Goal: Information Seeking & Learning: Learn about a topic

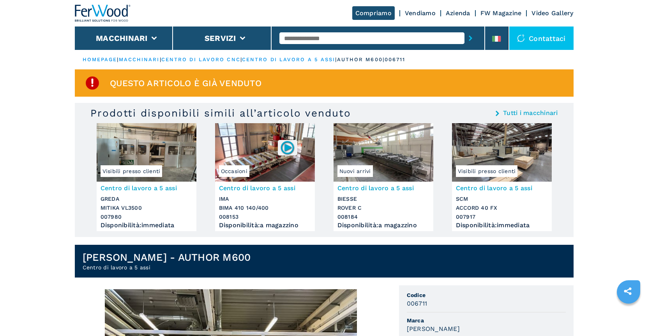
scroll to position [39, 0]
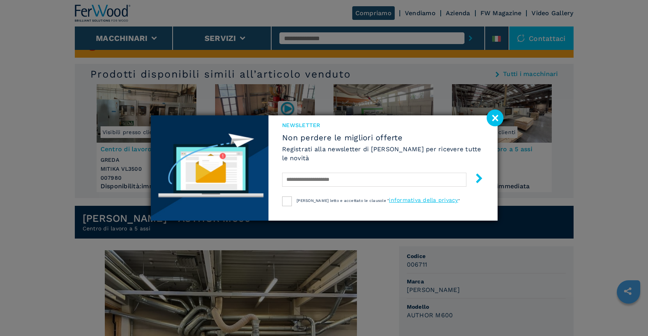
click at [496, 120] on image at bounding box center [495, 117] width 17 height 17
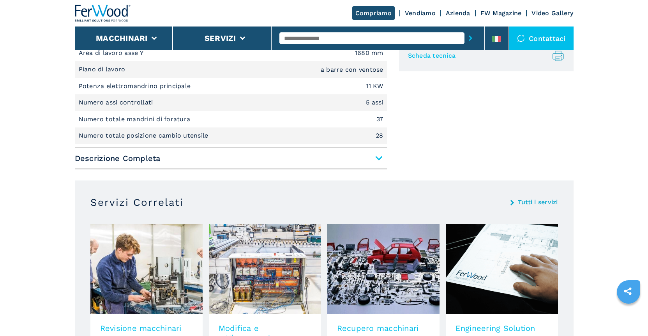
scroll to position [546, 0]
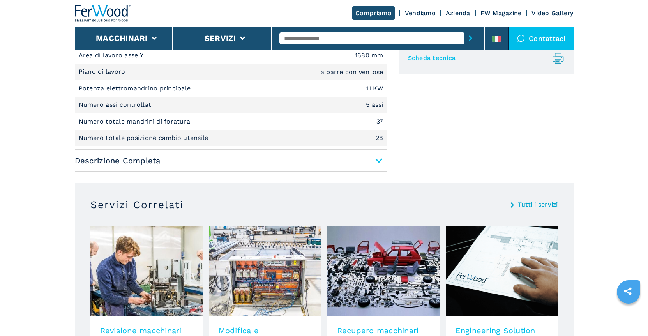
click at [373, 161] on span "Descrizione Completa" at bounding box center [231, 161] width 313 height 14
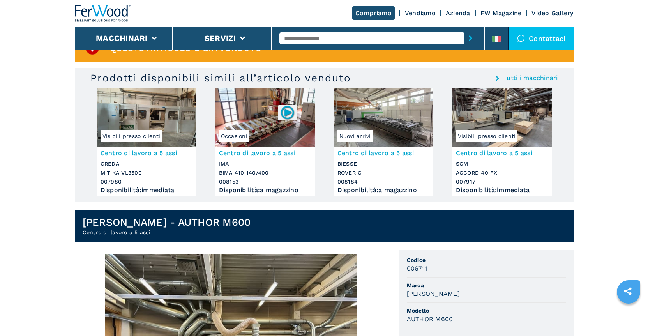
scroll to position [0, 0]
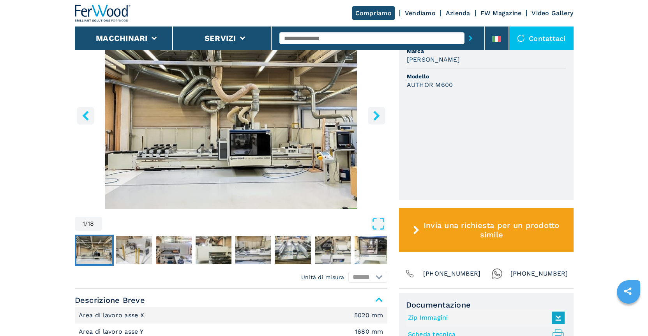
scroll to position [249, 0]
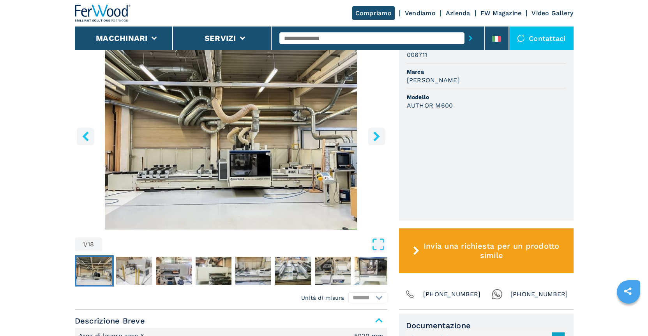
click at [376, 137] on icon "right-button" at bounding box center [377, 136] width 10 height 10
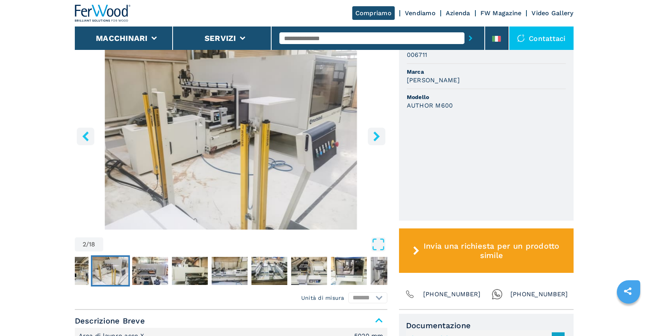
click at [376, 137] on icon "right-button" at bounding box center [377, 136] width 10 height 10
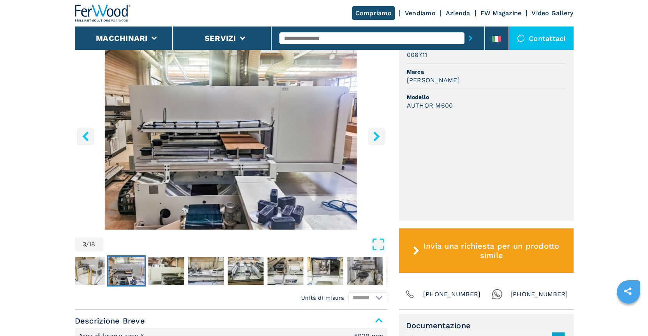
click at [376, 137] on icon "right-button" at bounding box center [376, 136] width 6 height 10
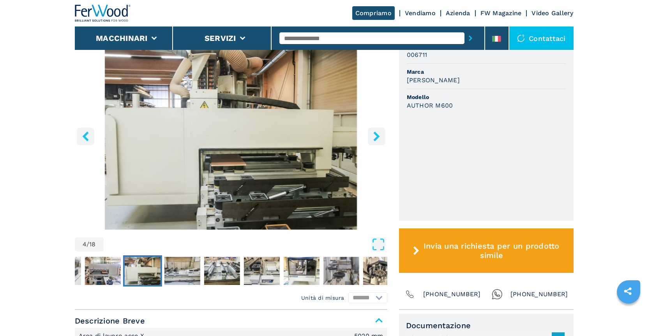
click at [376, 137] on icon "right-button" at bounding box center [376, 136] width 6 height 10
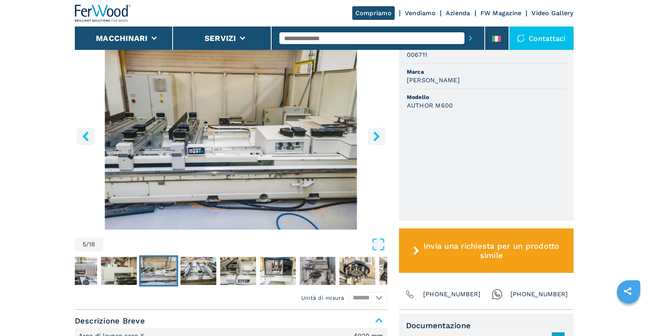
click at [376, 137] on icon "right-button" at bounding box center [376, 136] width 6 height 10
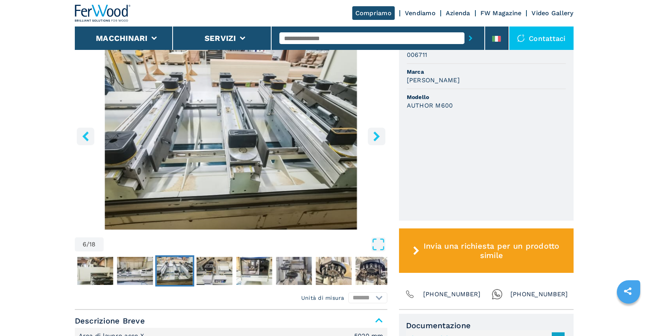
click at [376, 137] on icon "right-button" at bounding box center [376, 136] width 6 height 10
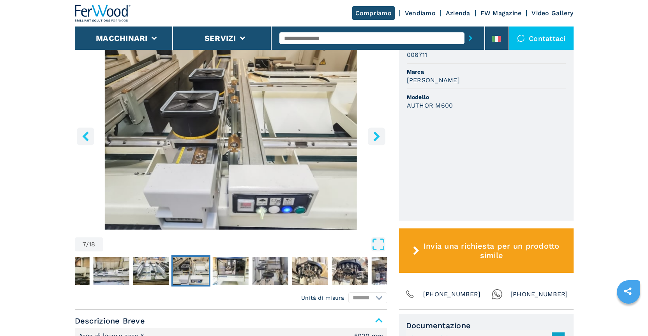
click at [376, 137] on icon "right-button" at bounding box center [376, 136] width 6 height 10
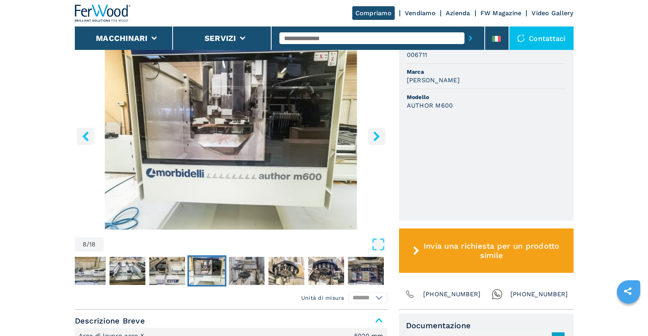
click at [376, 137] on icon "right-button" at bounding box center [376, 136] width 6 height 10
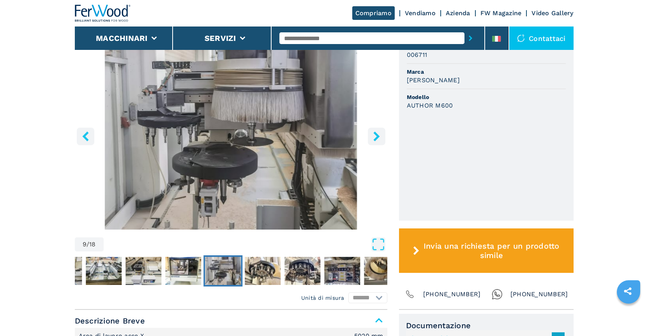
click at [376, 137] on icon "right-button" at bounding box center [376, 136] width 6 height 10
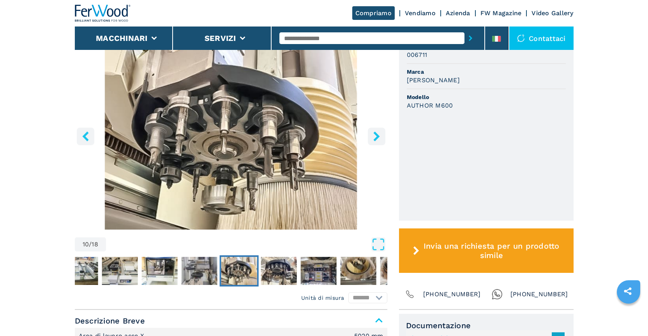
click at [376, 137] on icon "right-button" at bounding box center [376, 136] width 6 height 10
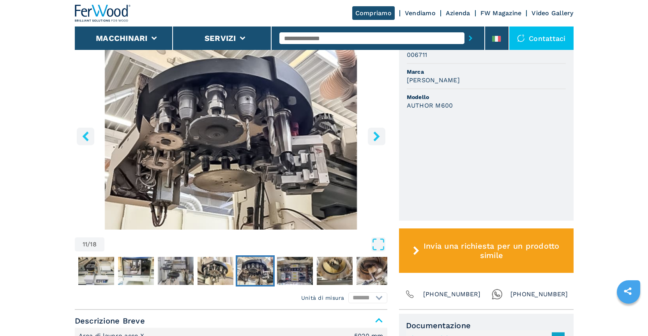
click at [376, 137] on icon "right-button" at bounding box center [376, 136] width 6 height 10
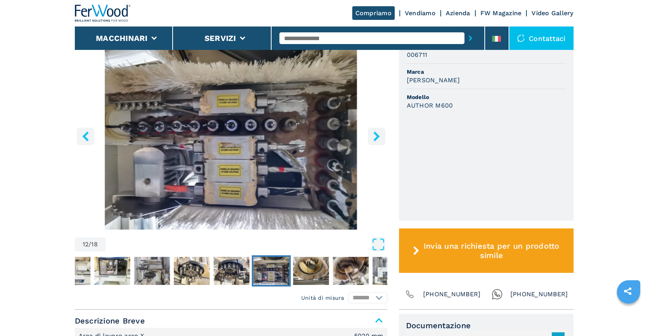
click at [376, 137] on icon "right-button" at bounding box center [376, 136] width 6 height 10
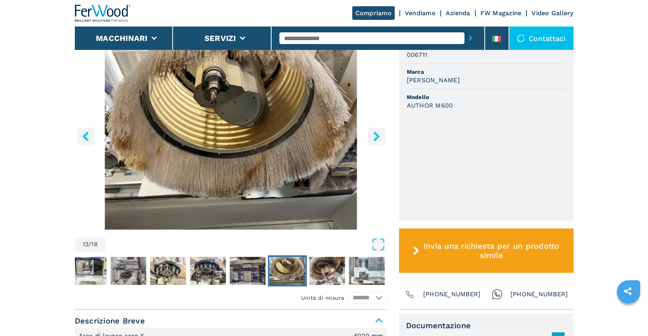
click at [376, 137] on icon "right-button" at bounding box center [376, 136] width 6 height 10
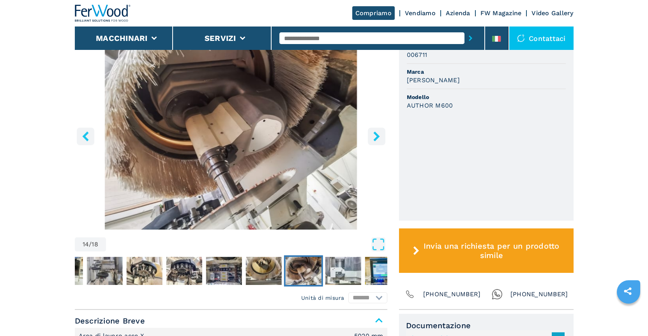
click at [376, 137] on icon "right-button" at bounding box center [376, 136] width 6 height 10
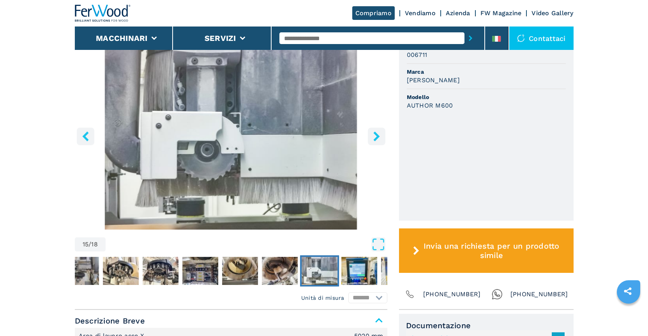
click at [376, 137] on icon "right-button" at bounding box center [376, 136] width 6 height 10
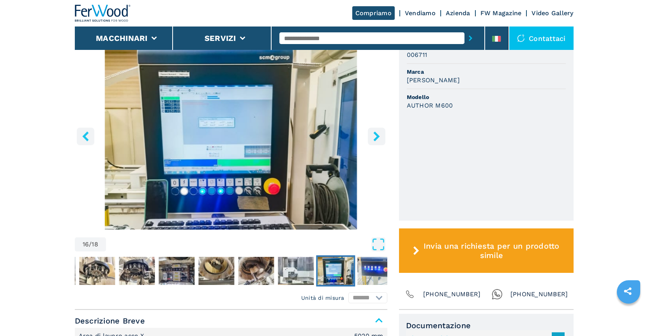
click at [376, 137] on icon "right-button" at bounding box center [376, 136] width 6 height 10
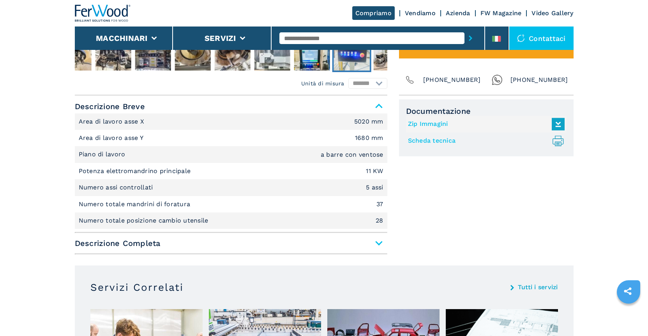
scroll to position [482, 0]
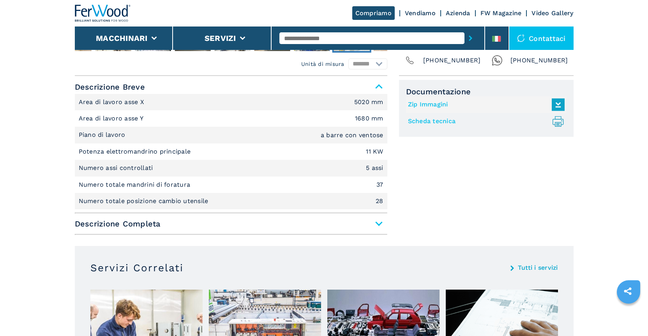
click at [378, 226] on span "Descrizione Completa" at bounding box center [231, 224] width 313 height 14
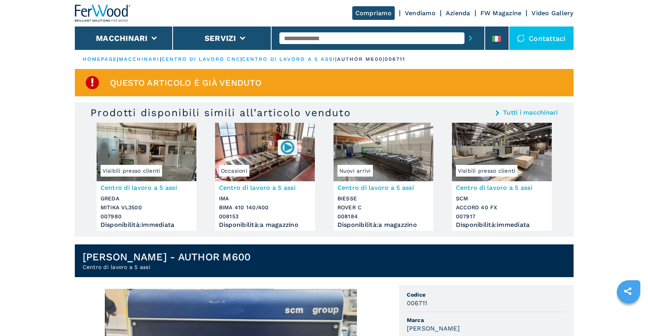
scroll to position [0, 0]
